Goal: Transaction & Acquisition: Purchase product/service

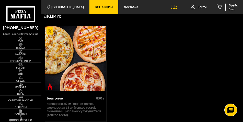
scroll to position [192, 0]
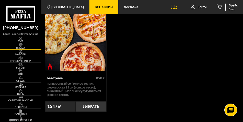
click at [21, 46] on img at bounding box center [21, 45] width 10 height 4
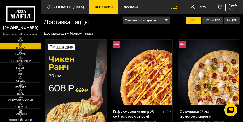
click at [83, 65] on img at bounding box center [76, 105] width 62 height 133
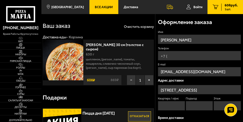
click at [73, 60] on img at bounding box center [63, 60] width 40 height 40
click at [93, 44] on link "Чикен Ранч 30 см (толстое с сыром)" at bounding box center [115, 46] width 58 height 10
click at [75, 49] on img at bounding box center [63, 60] width 40 height 40
